Goal: Find specific page/section: Find specific page/section

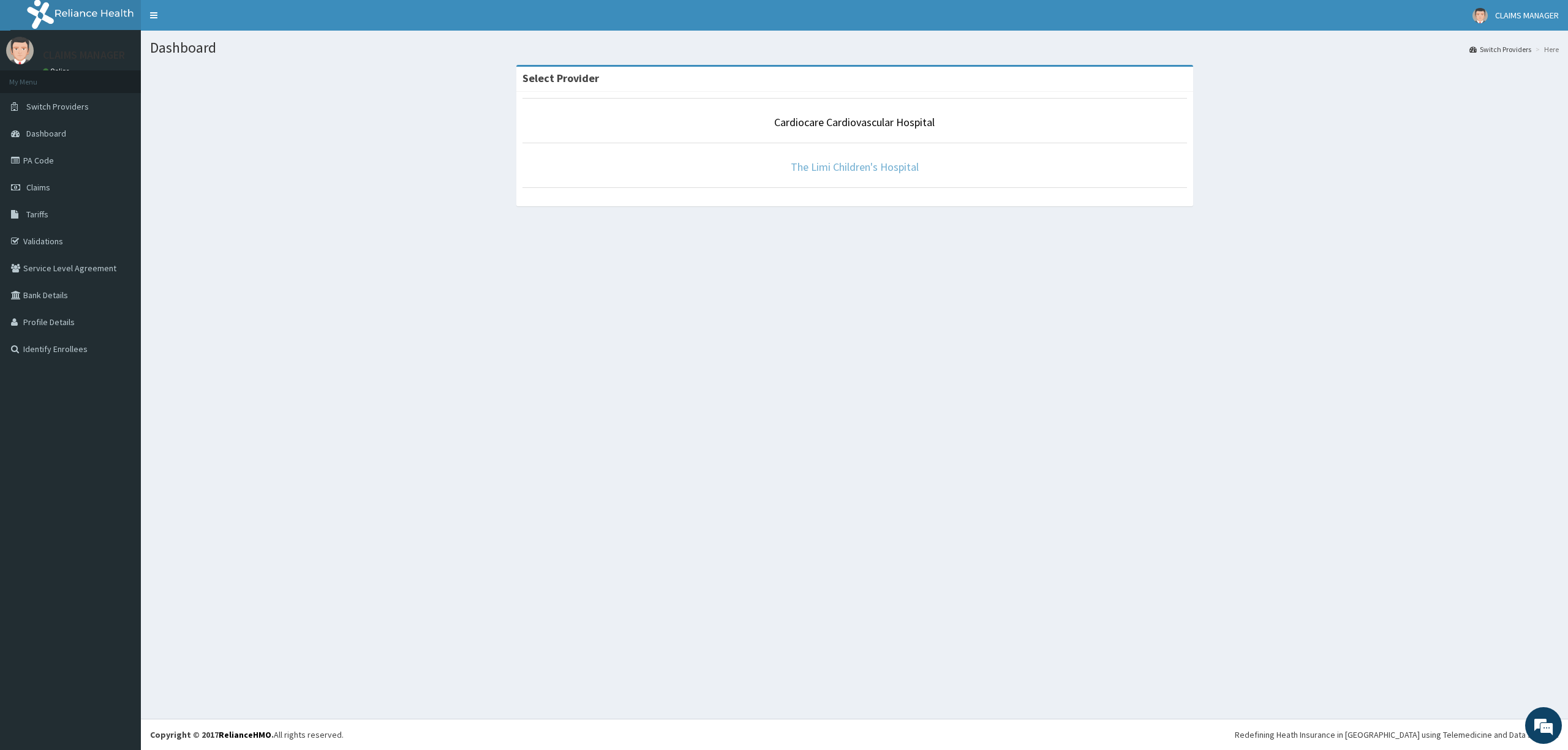
click at [907, 166] on link "The Limi Children's Hospital" at bounding box center [855, 166] width 128 height 14
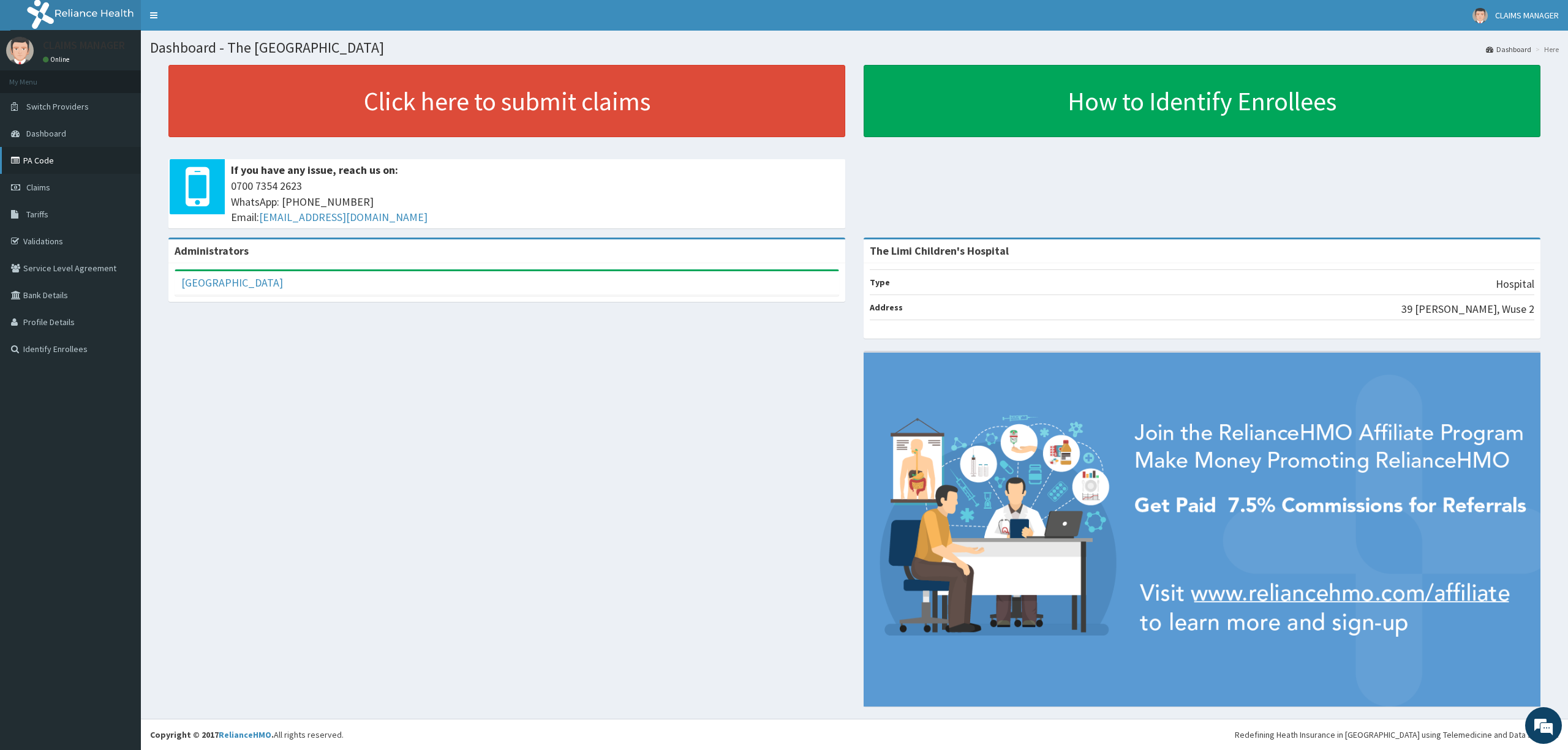
click at [47, 161] on link "PA Code" at bounding box center [70, 161] width 140 height 27
